Goal: Find specific page/section: Find specific page/section

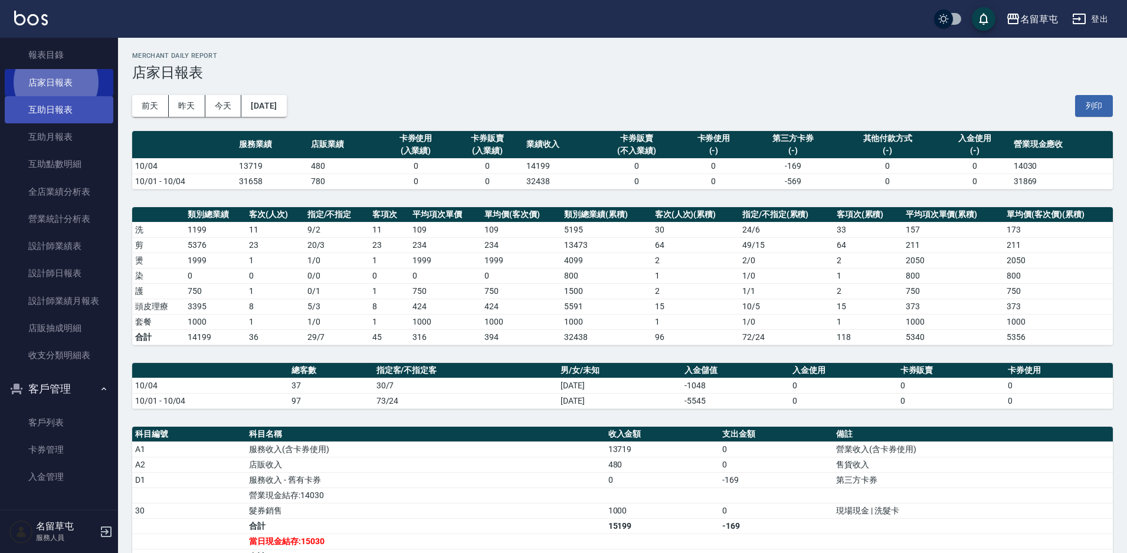
click at [71, 121] on link "互助日報表" at bounding box center [59, 109] width 109 height 27
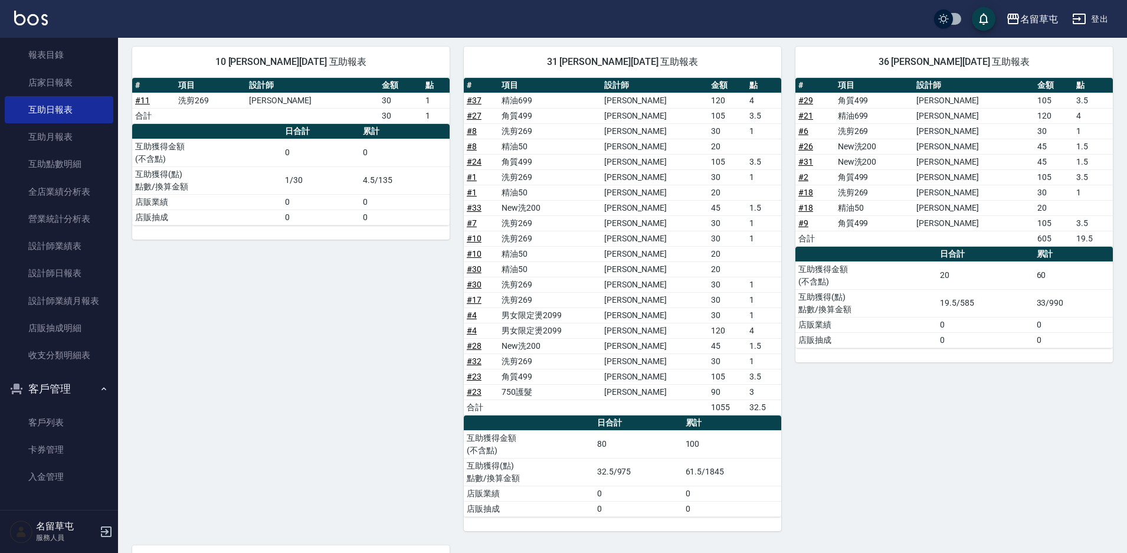
scroll to position [354, 0]
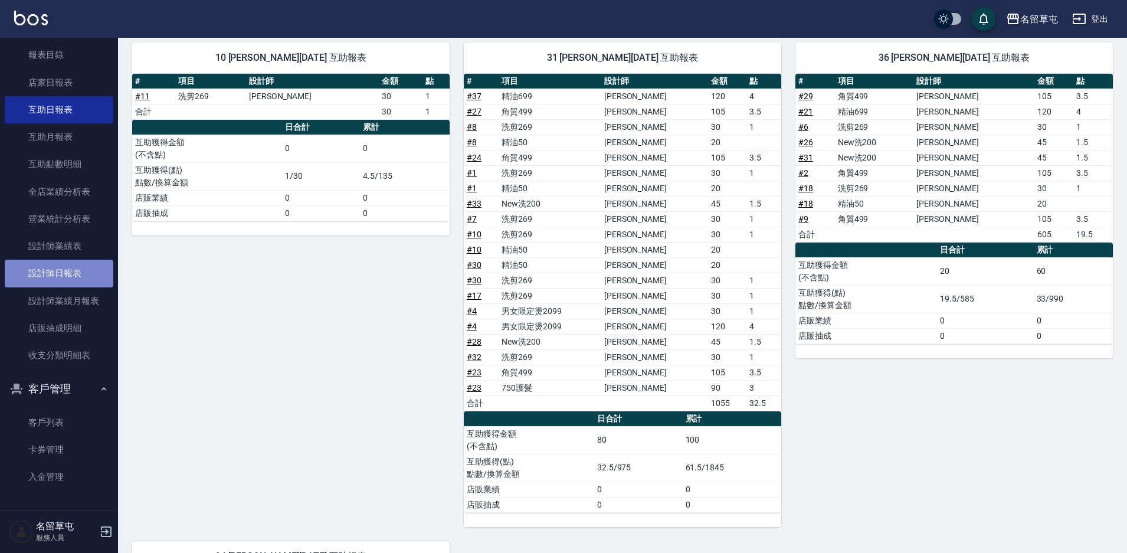
click at [77, 279] on link "設計師日報表" at bounding box center [59, 273] width 109 height 27
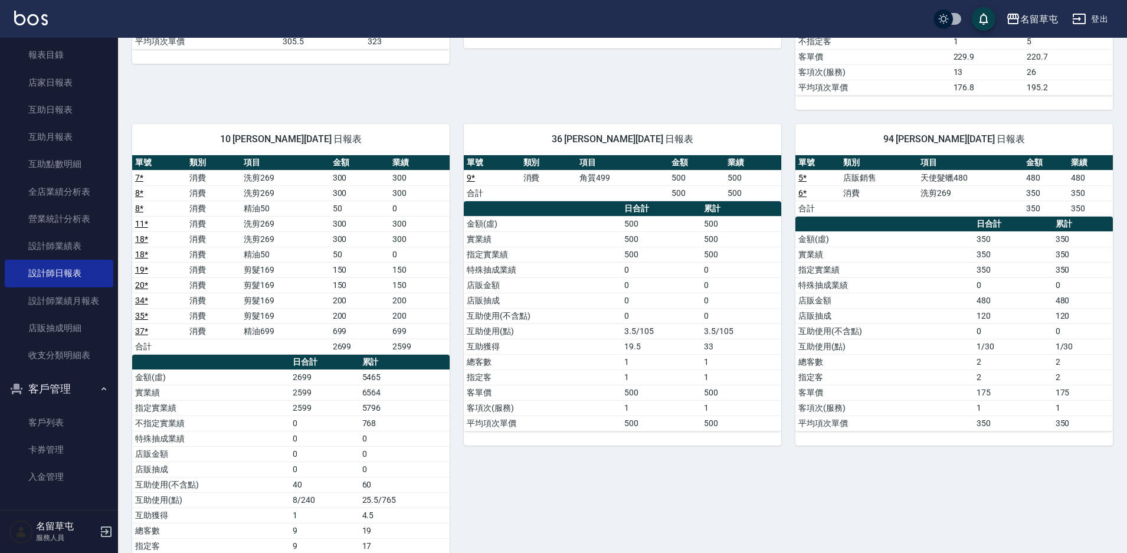
scroll to position [590, 0]
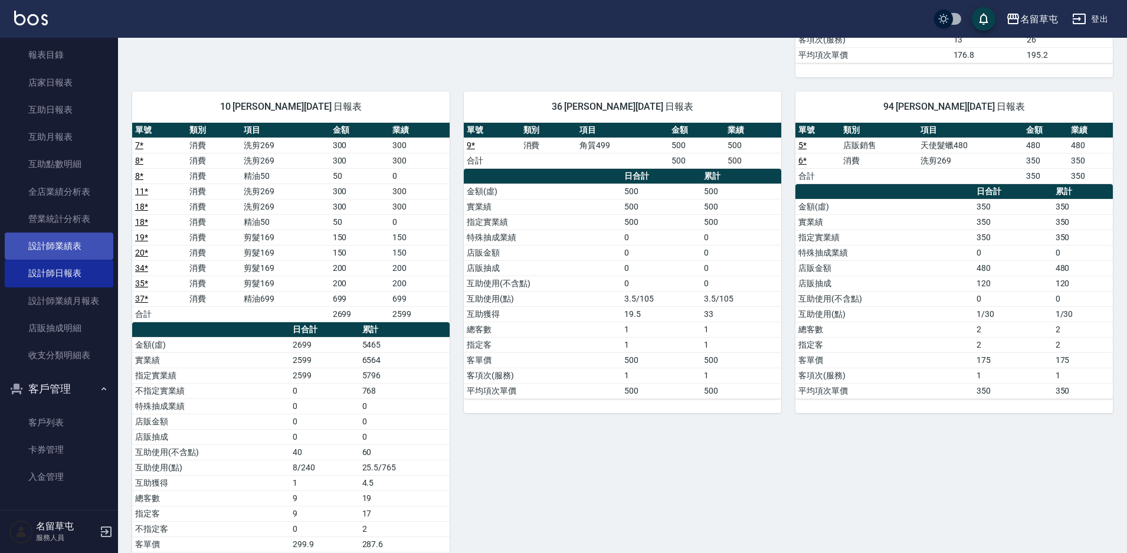
click at [69, 245] on link "設計師業績表" at bounding box center [59, 246] width 109 height 27
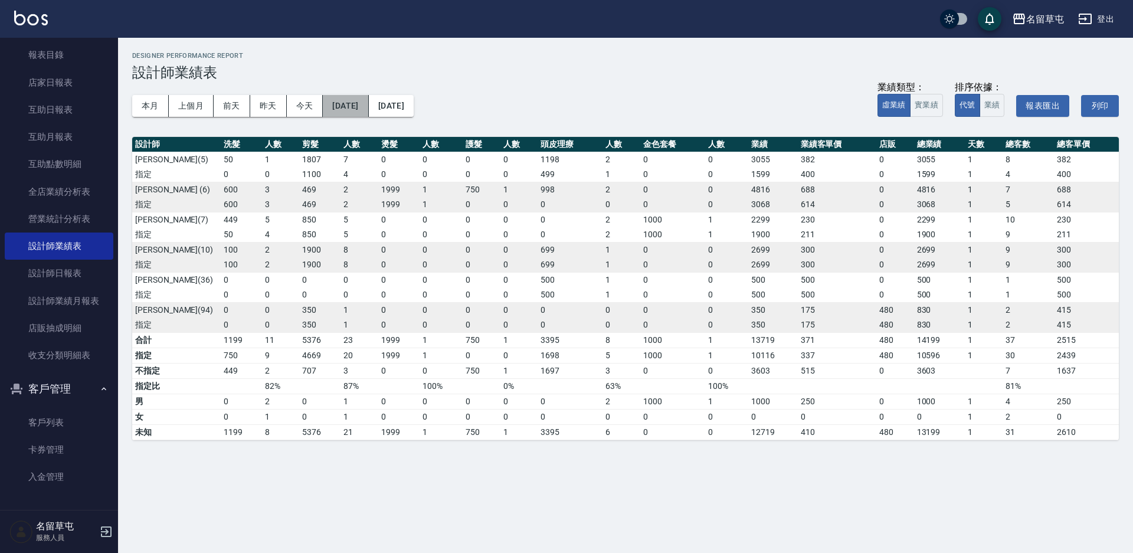
click at [356, 104] on button "[DATE]" at bounding box center [345, 106] width 45 height 22
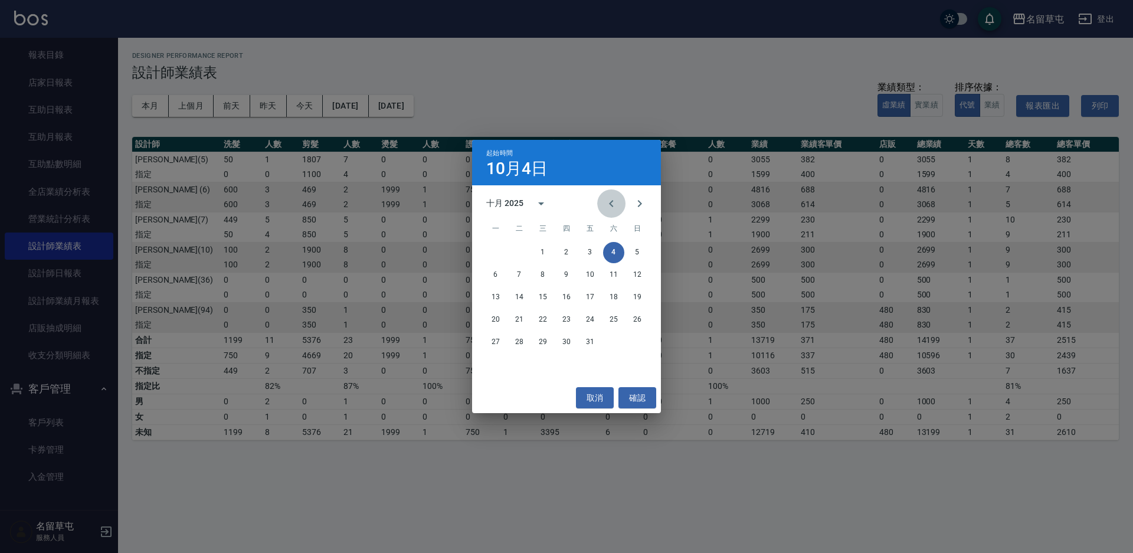
click at [612, 204] on icon "Previous month" at bounding box center [611, 204] width 14 height 14
click at [611, 204] on icon "Previous month" at bounding box center [611, 203] width 4 height 7
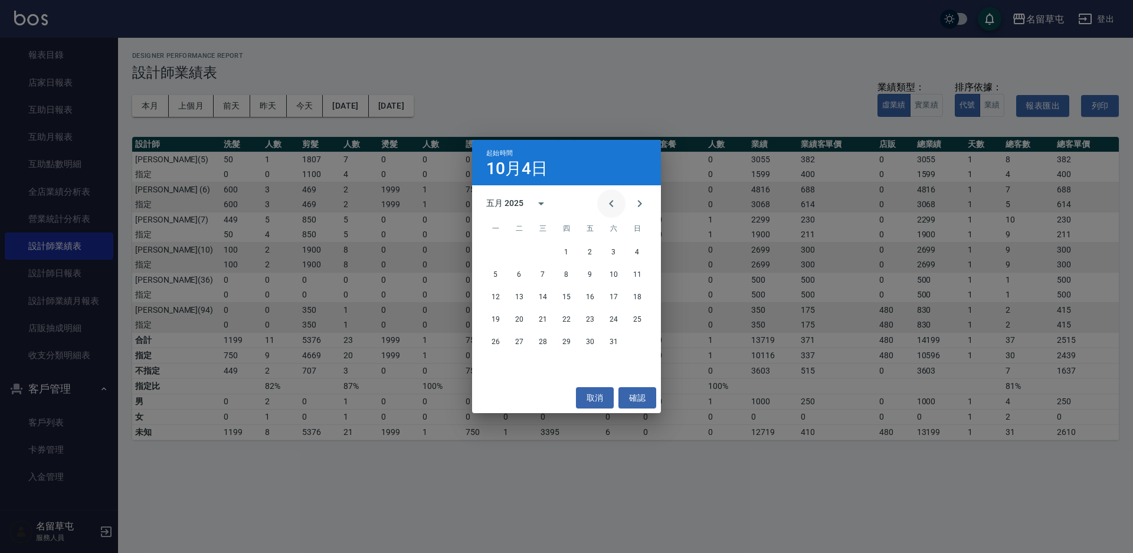
click at [611, 204] on icon "Previous month" at bounding box center [611, 203] width 4 height 7
click at [607, 204] on icon "Previous month" at bounding box center [611, 204] width 14 height 14
click at [610, 255] on button "1" at bounding box center [613, 252] width 21 height 21
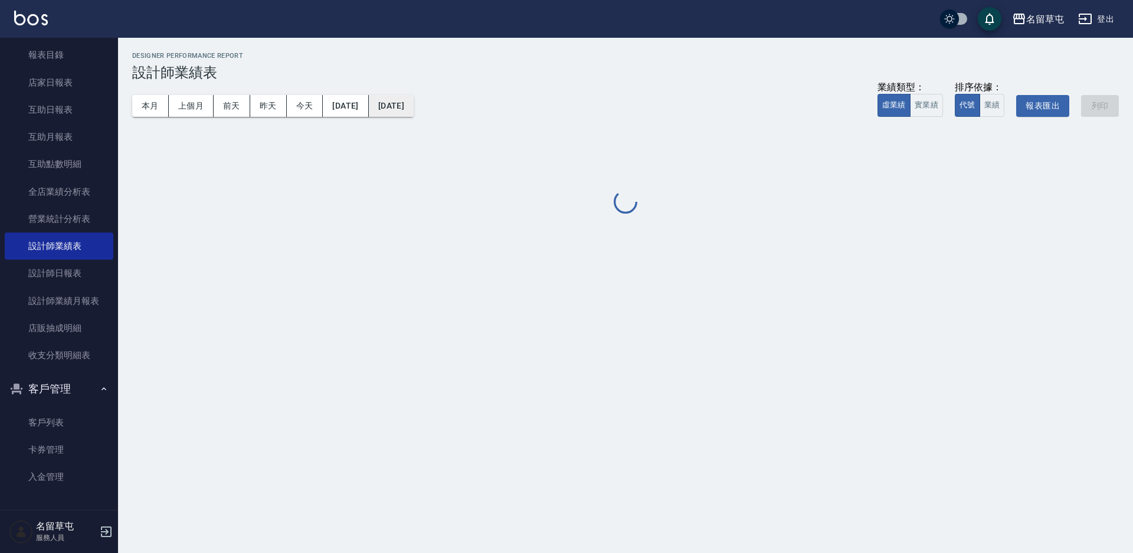
click at [414, 114] on button "[DATE]" at bounding box center [391, 106] width 45 height 22
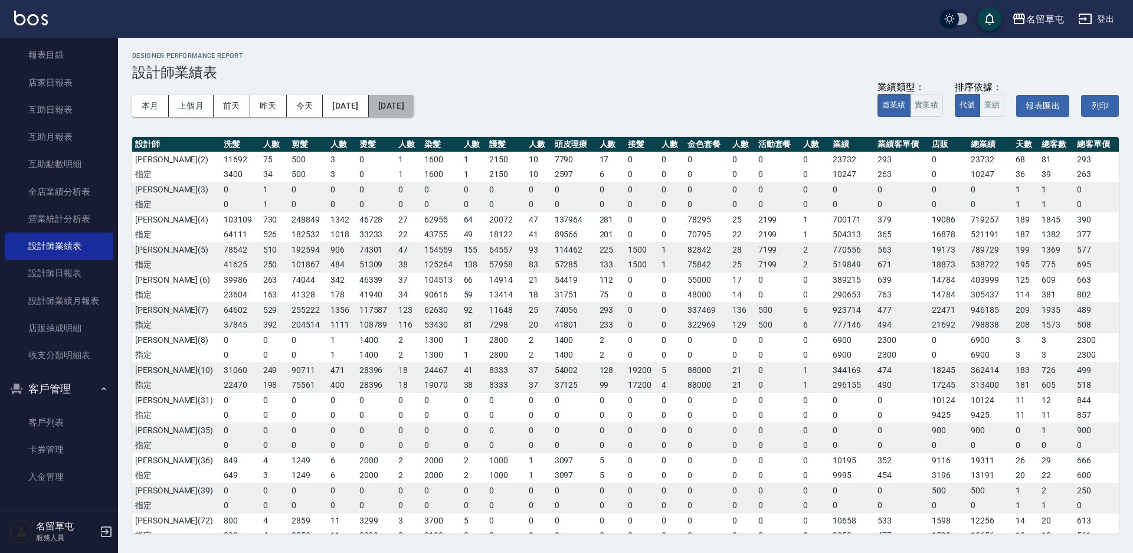
click at [414, 112] on button "[DATE]" at bounding box center [391, 106] width 45 height 22
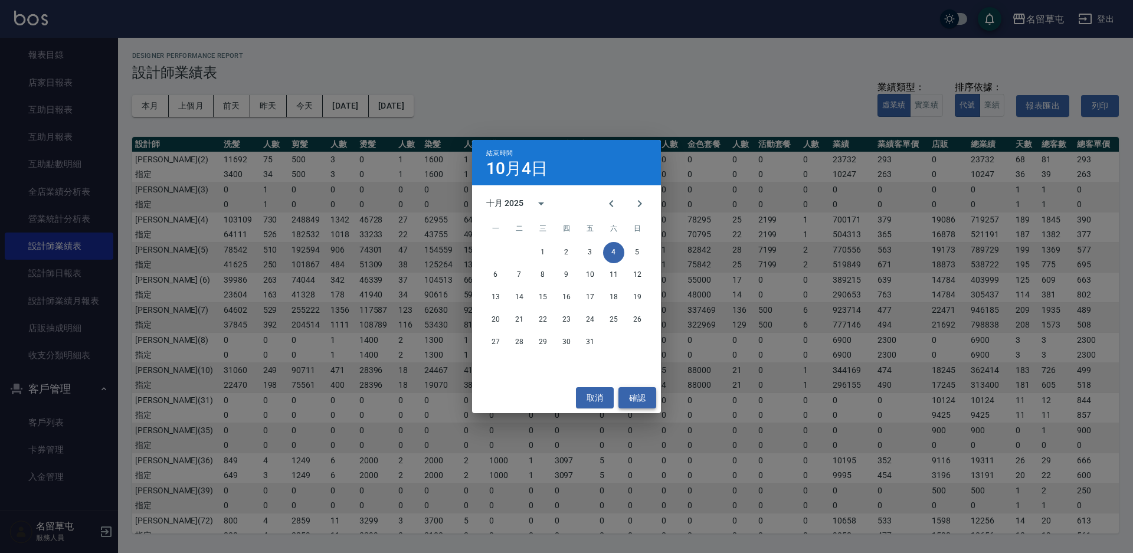
click at [644, 392] on button "確認" at bounding box center [637, 398] width 38 height 22
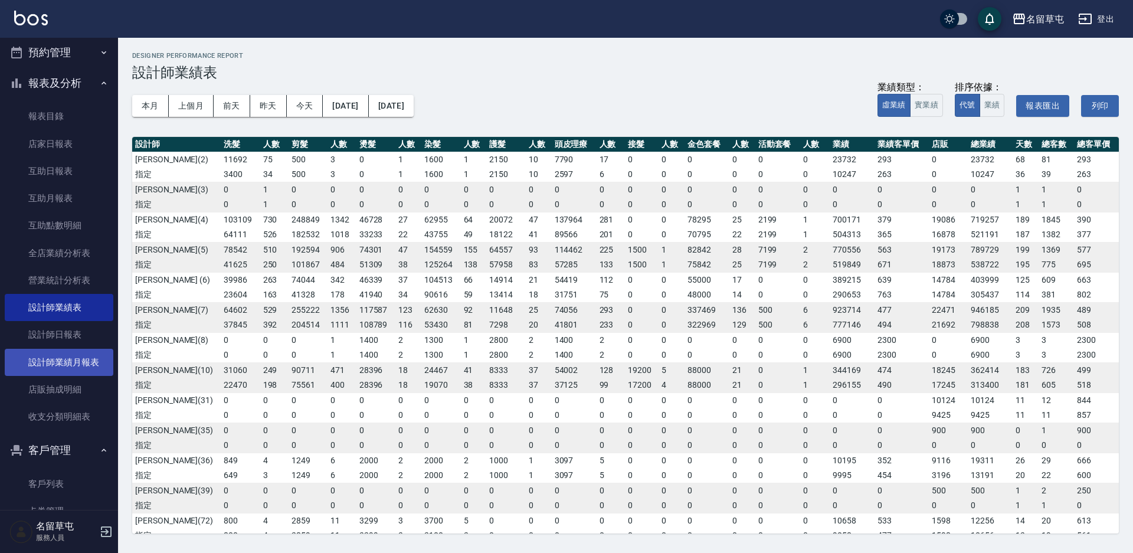
click at [91, 367] on link "設計師業績月報表" at bounding box center [59, 362] width 109 height 27
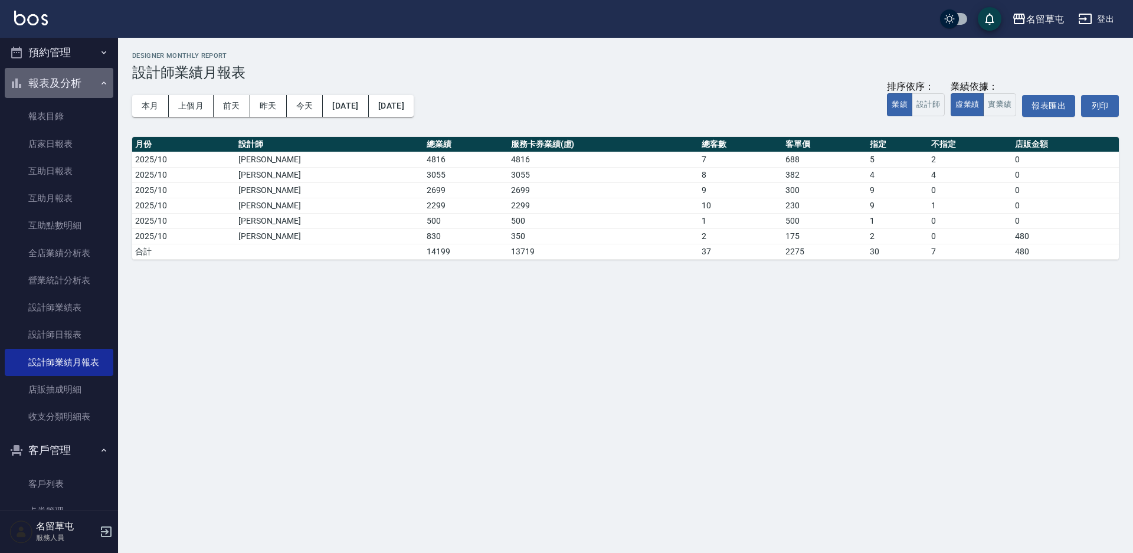
click at [71, 87] on button "報表及分析" at bounding box center [59, 83] width 109 height 31
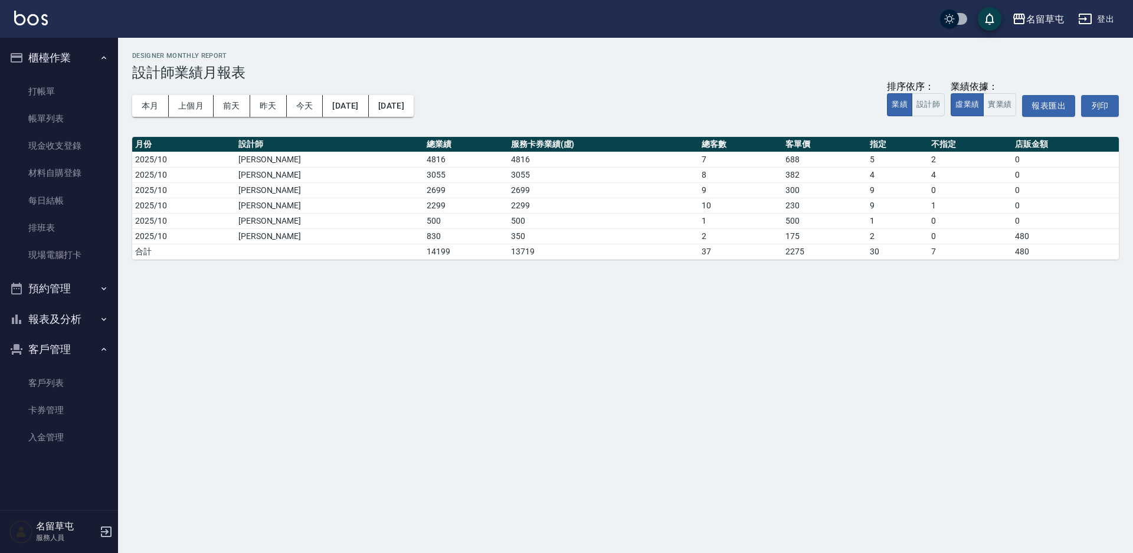
click at [70, 55] on button "櫃檯作業" at bounding box center [59, 57] width 109 height 31
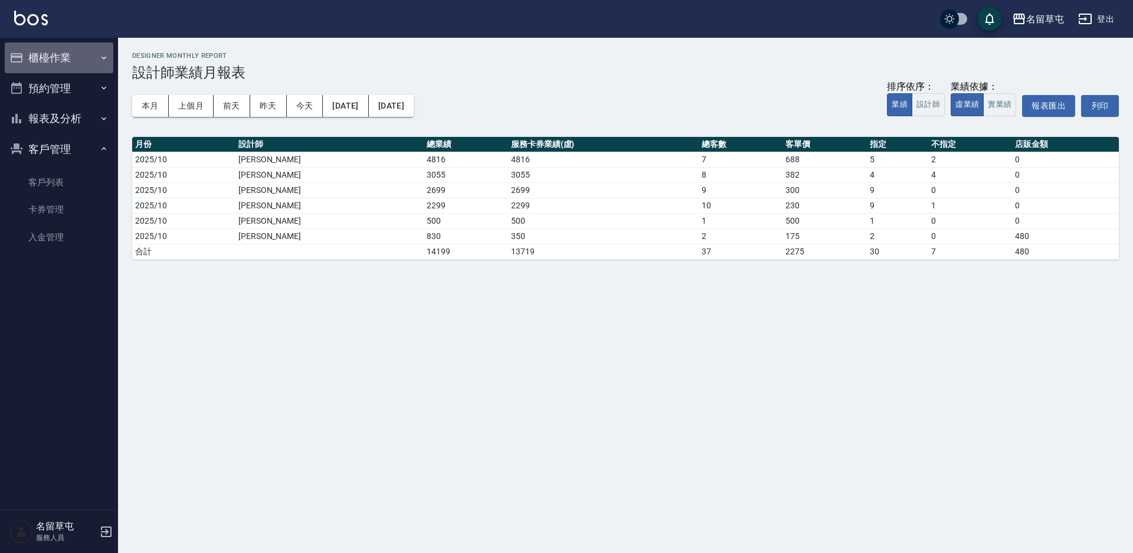
click at [48, 57] on button "櫃檯作業" at bounding box center [59, 57] width 109 height 31
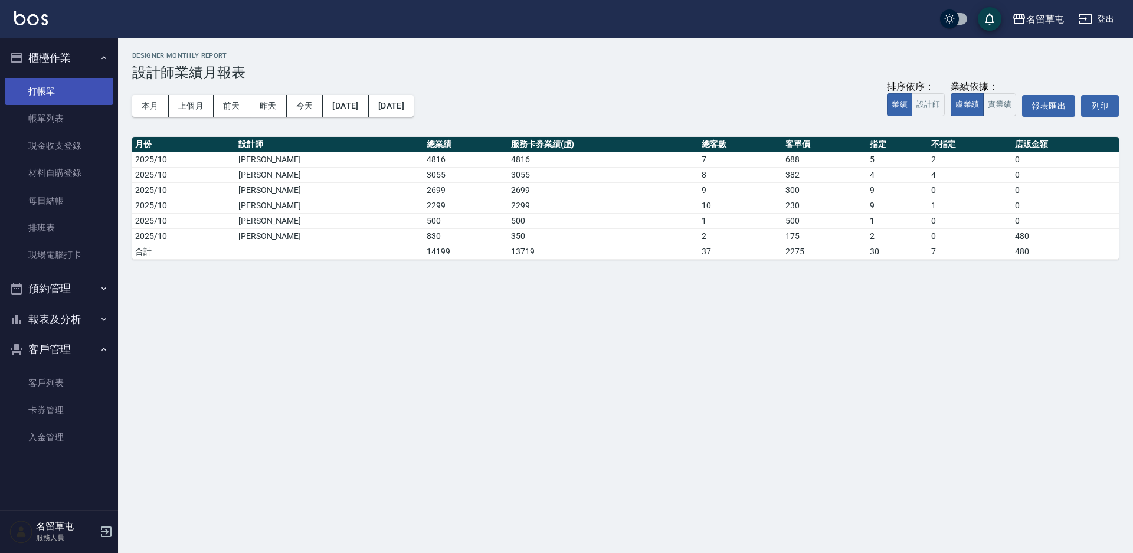
click at [61, 94] on link "打帳單" at bounding box center [59, 91] width 109 height 27
